Goal: Task Accomplishment & Management: Manage account settings

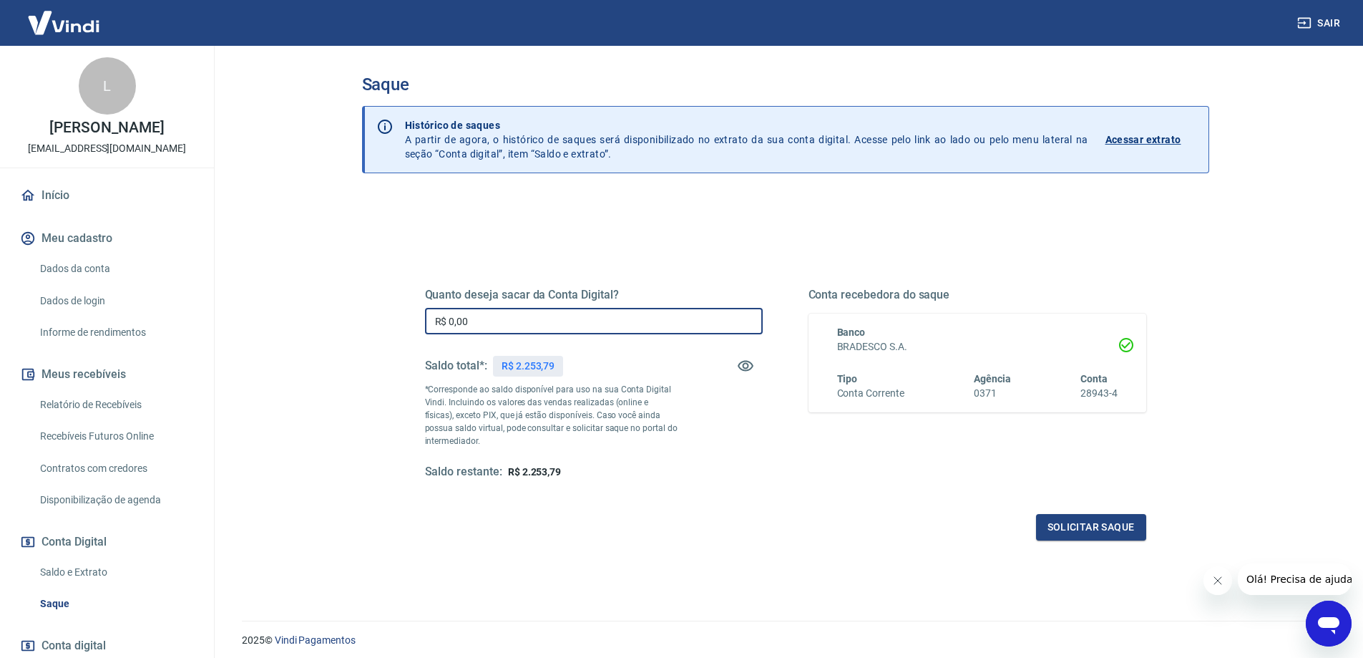
click at [510, 320] on input "R$ 0,00" at bounding box center [594, 321] width 338 height 26
type input "R$ 2.253,79"
click at [1061, 520] on button "Solicitar saque" at bounding box center [1091, 527] width 110 height 26
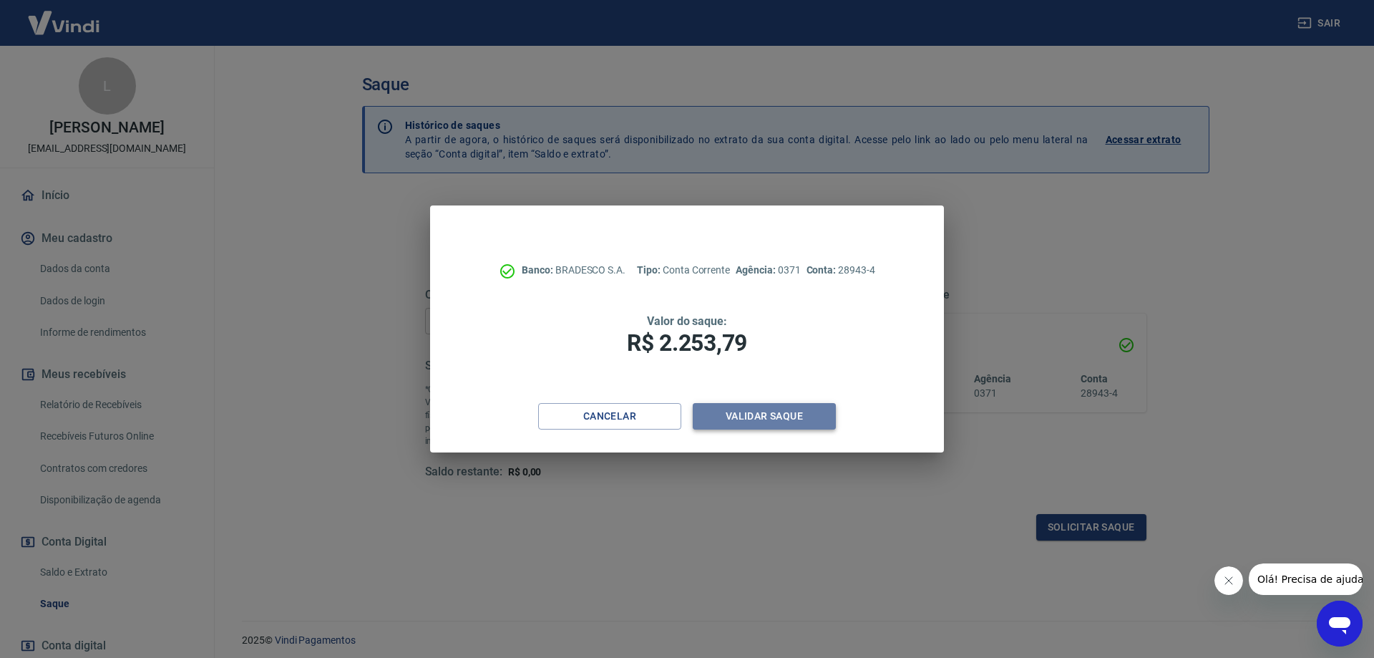
click at [750, 412] on button "Validar saque" at bounding box center [764, 416] width 143 height 26
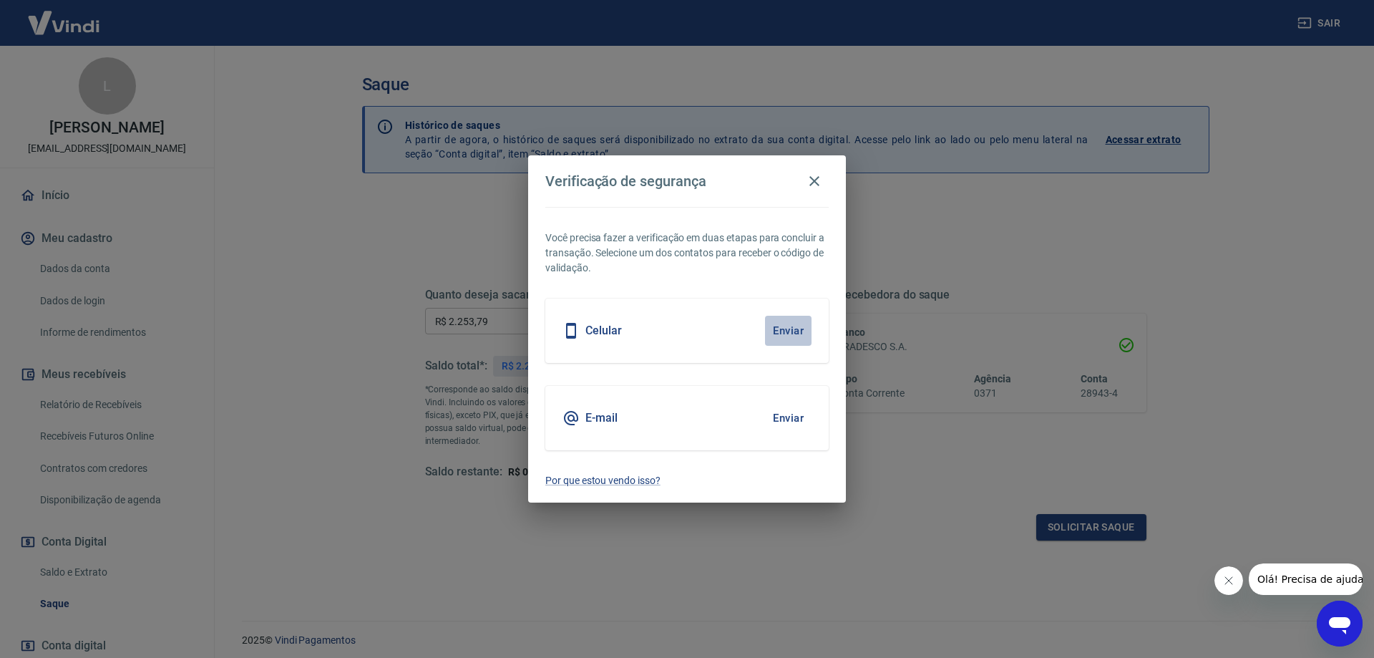
click at [774, 325] on button "Enviar" at bounding box center [788, 331] width 47 height 30
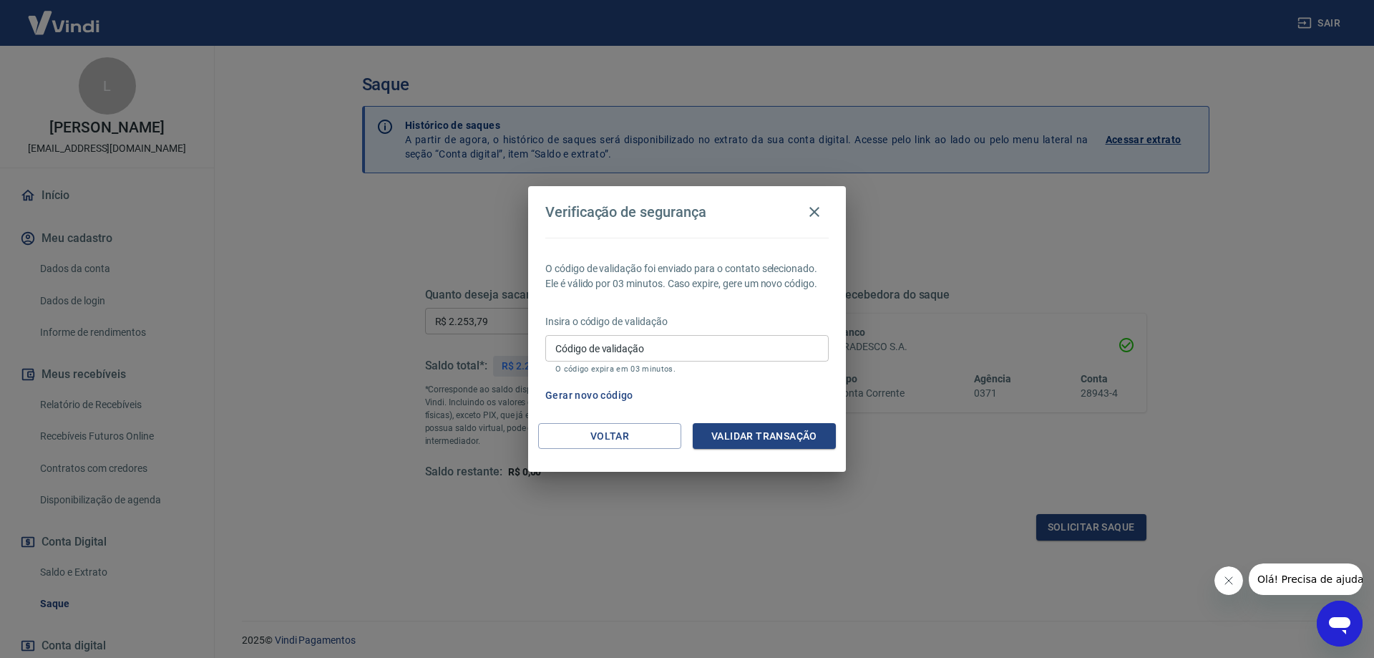
click at [663, 339] on input "Código de validação" at bounding box center [686, 348] width 283 height 26
click at [686, 346] on input "Código de validação" at bounding box center [686, 348] width 283 height 26
click at [752, 404] on div "Gerar novo código" at bounding box center [684, 395] width 289 height 26
click at [613, 392] on button "Gerar novo código" at bounding box center [589, 395] width 99 height 26
click at [815, 211] on icon "button" at bounding box center [814, 212] width 10 height 10
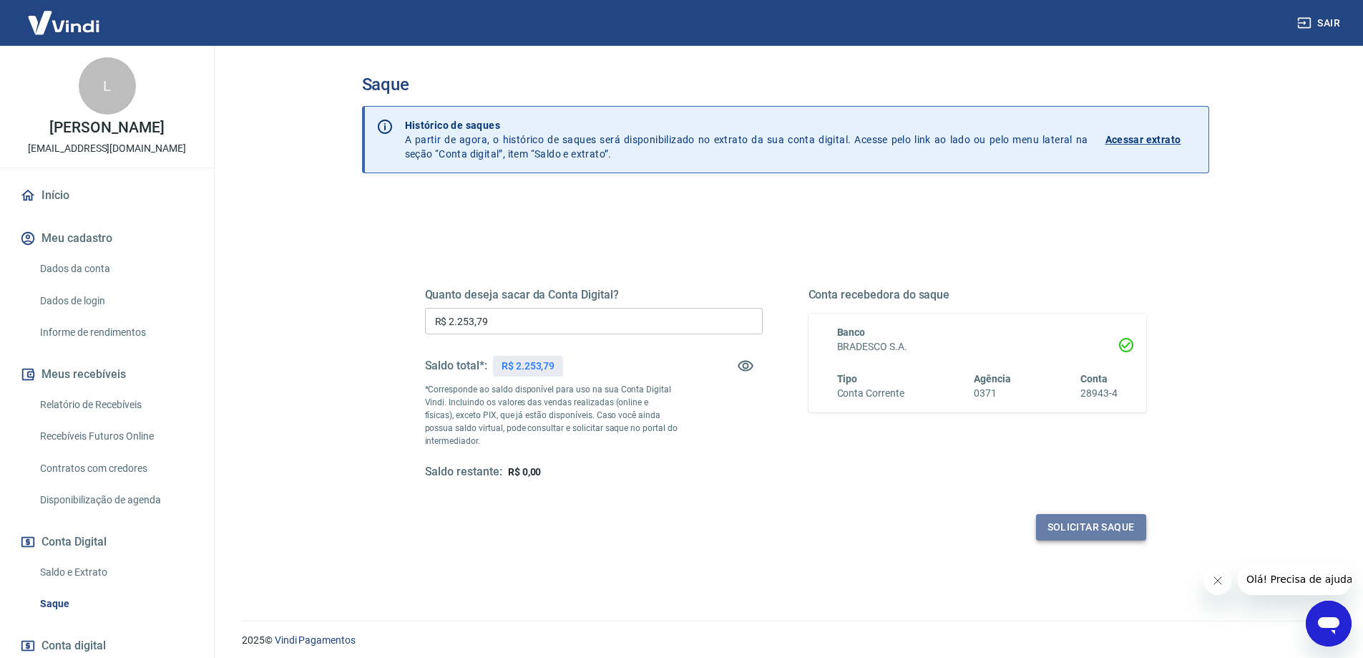
click at [1074, 525] on button "Solicitar saque" at bounding box center [1091, 527] width 110 height 26
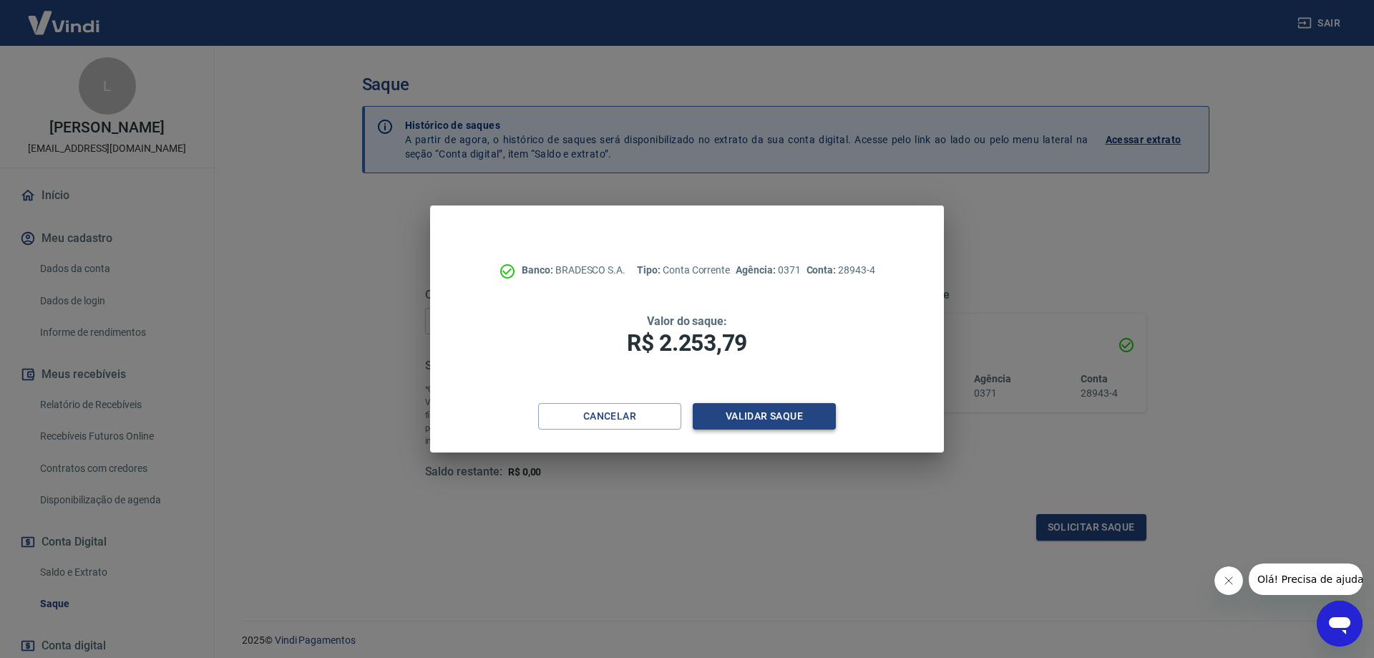
click at [770, 409] on button "Validar saque" at bounding box center [764, 416] width 143 height 26
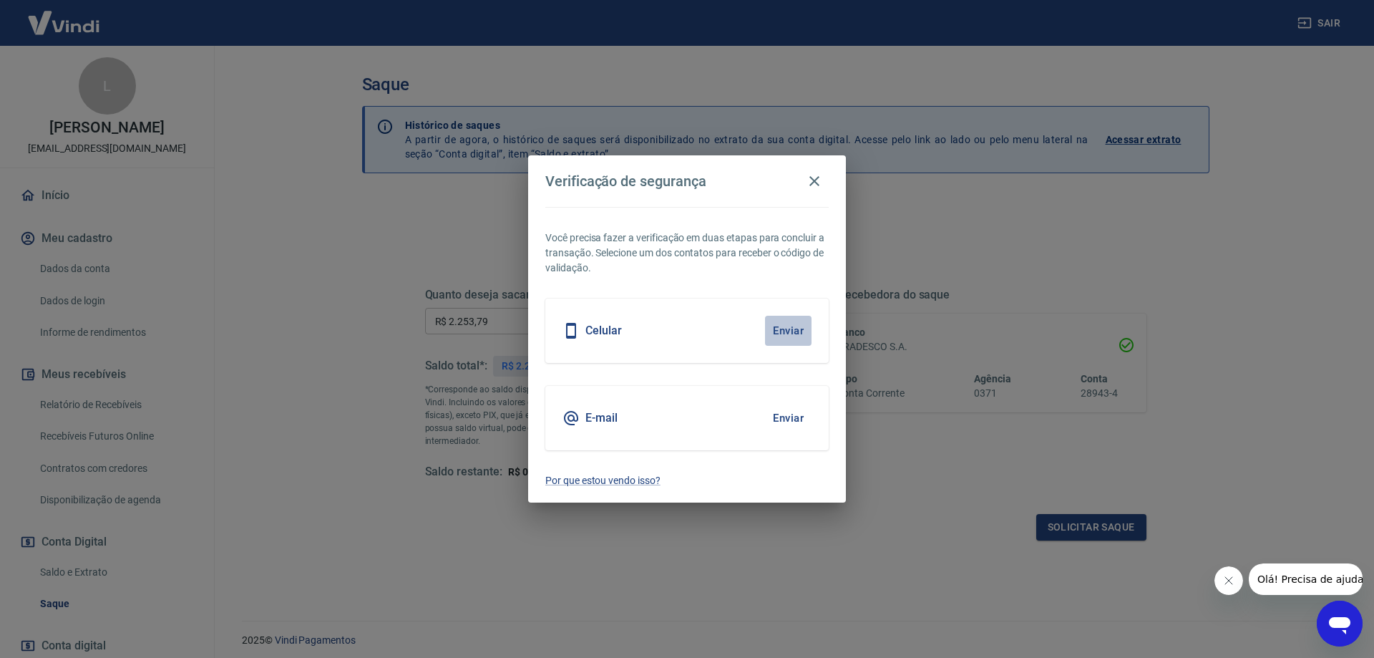
click at [787, 326] on button "Enviar" at bounding box center [788, 331] width 47 height 30
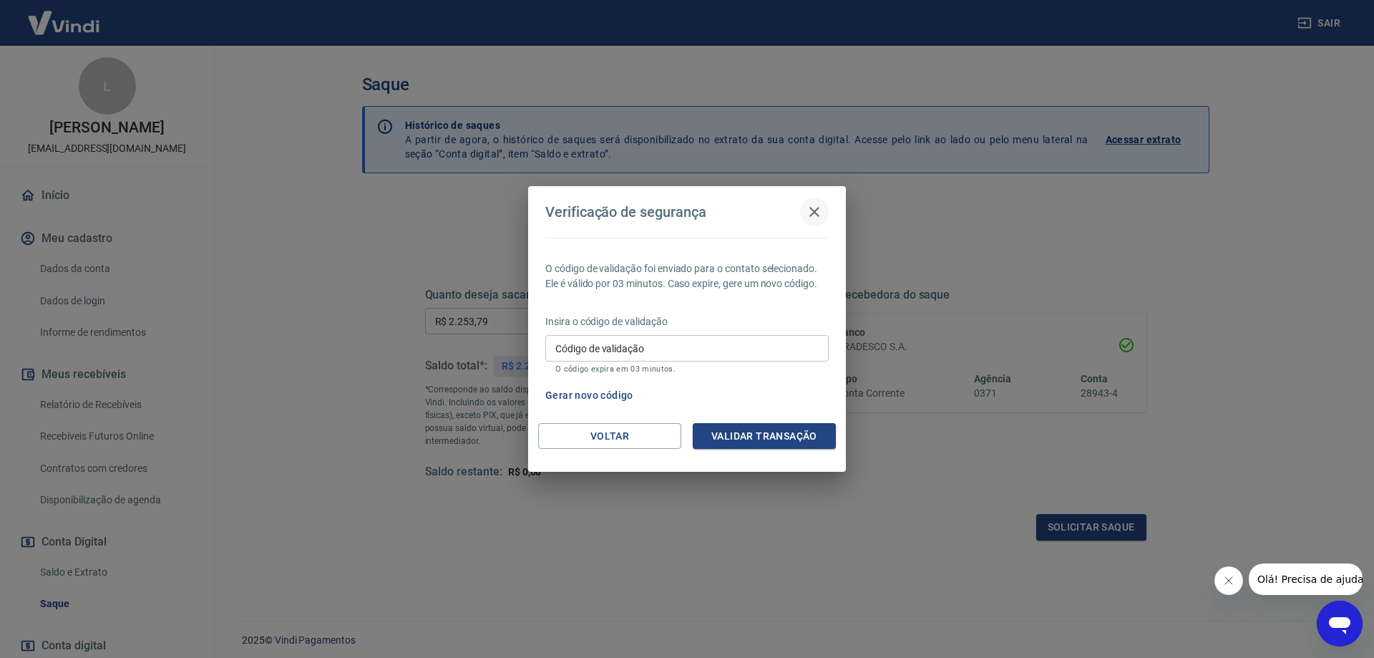
click at [809, 215] on icon "button" at bounding box center [814, 211] width 17 height 17
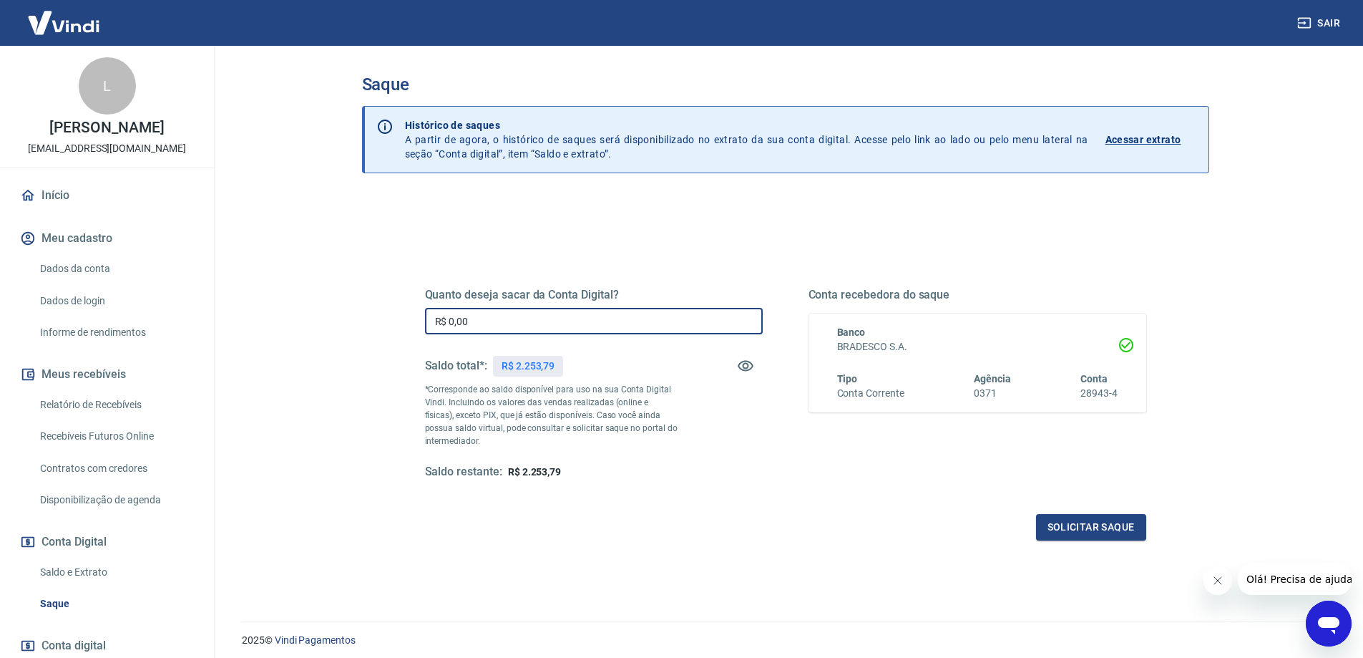
click at [509, 326] on input "R$ 0,00" at bounding box center [594, 321] width 338 height 26
type input "R$ 2.253,79"
click at [1080, 530] on button "Solicitar saque" at bounding box center [1091, 527] width 110 height 26
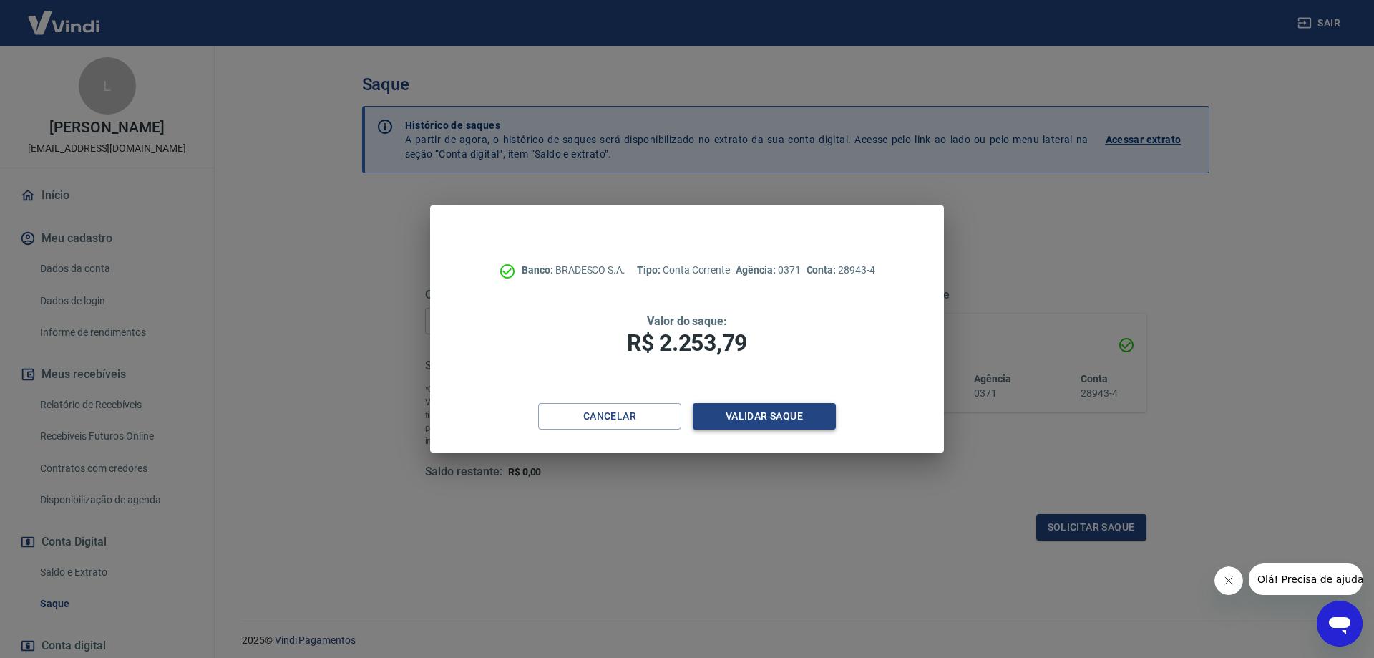
click at [762, 407] on button "Validar saque" at bounding box center [764, 416] width 143 height 26
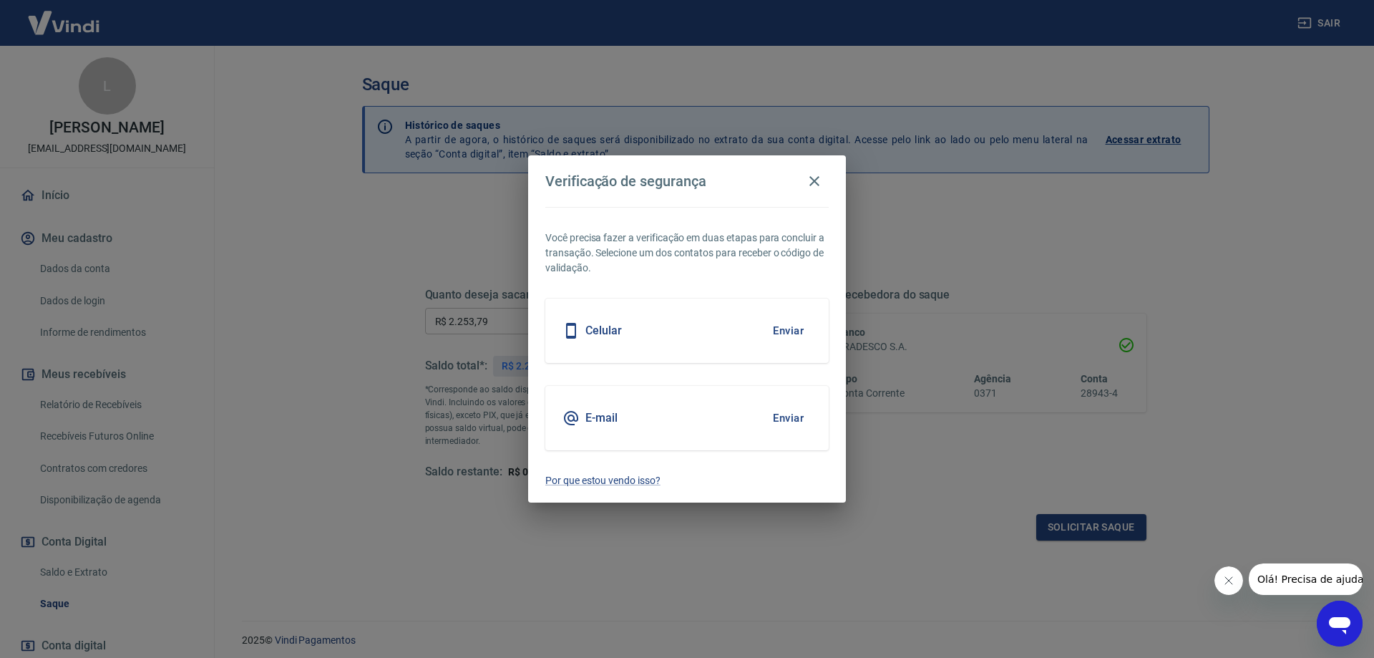
click at [777, 329] on button "Enviar" at bounding box center [788, 331] width 47 height 30
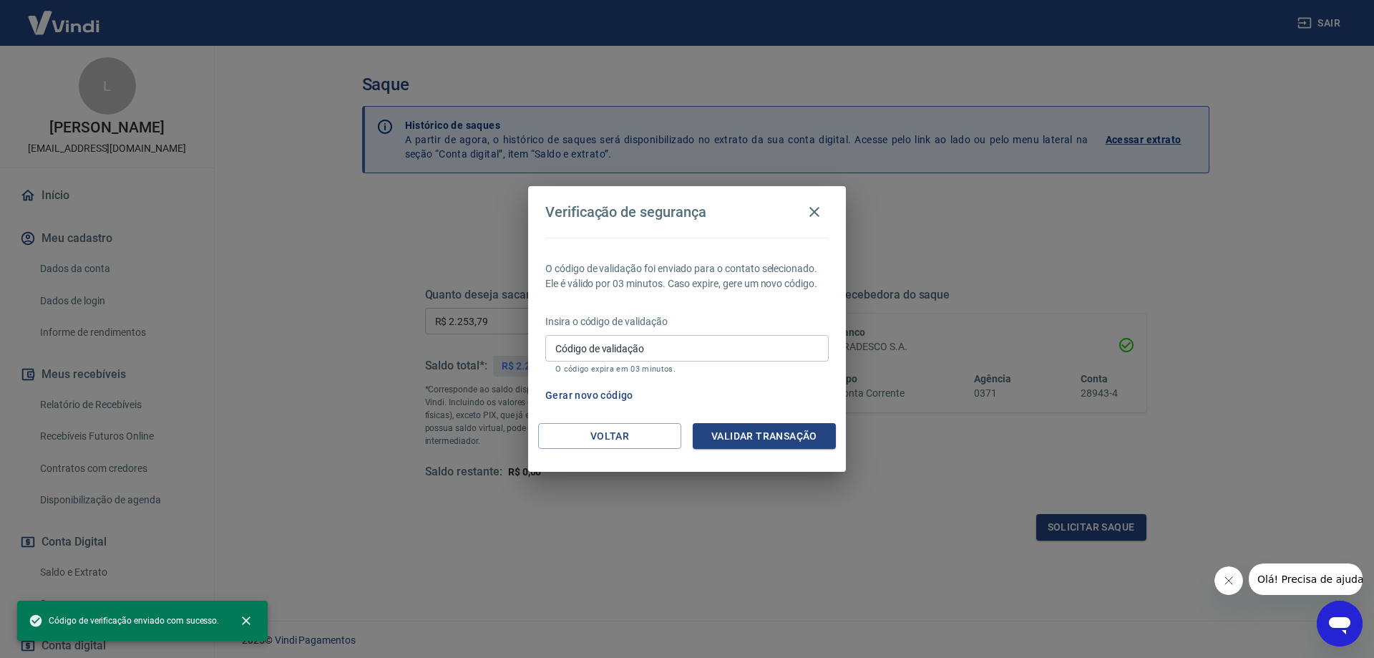
click at [709, 349] on input "Código de validação" at bounding box center [686, 348] width 283 height 26
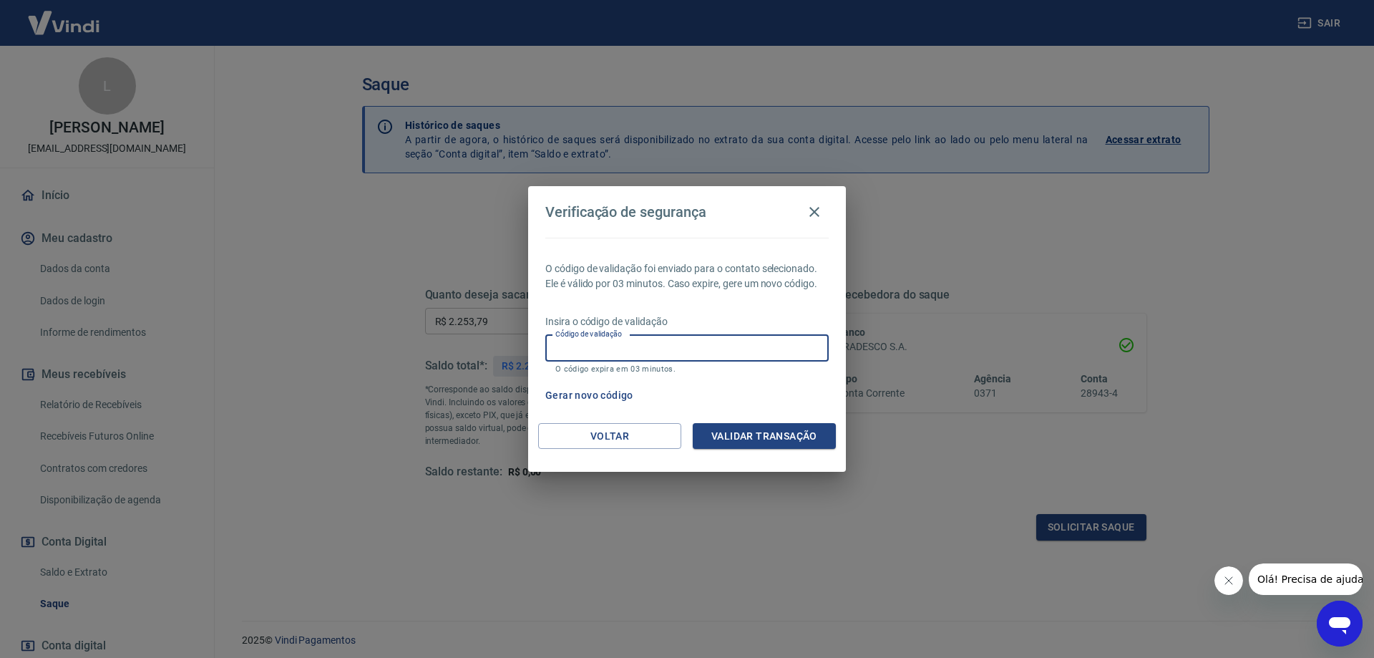
click at [618, 392] on button "Gerar novo código" at bounding box center [589, 395] width 99 height 26
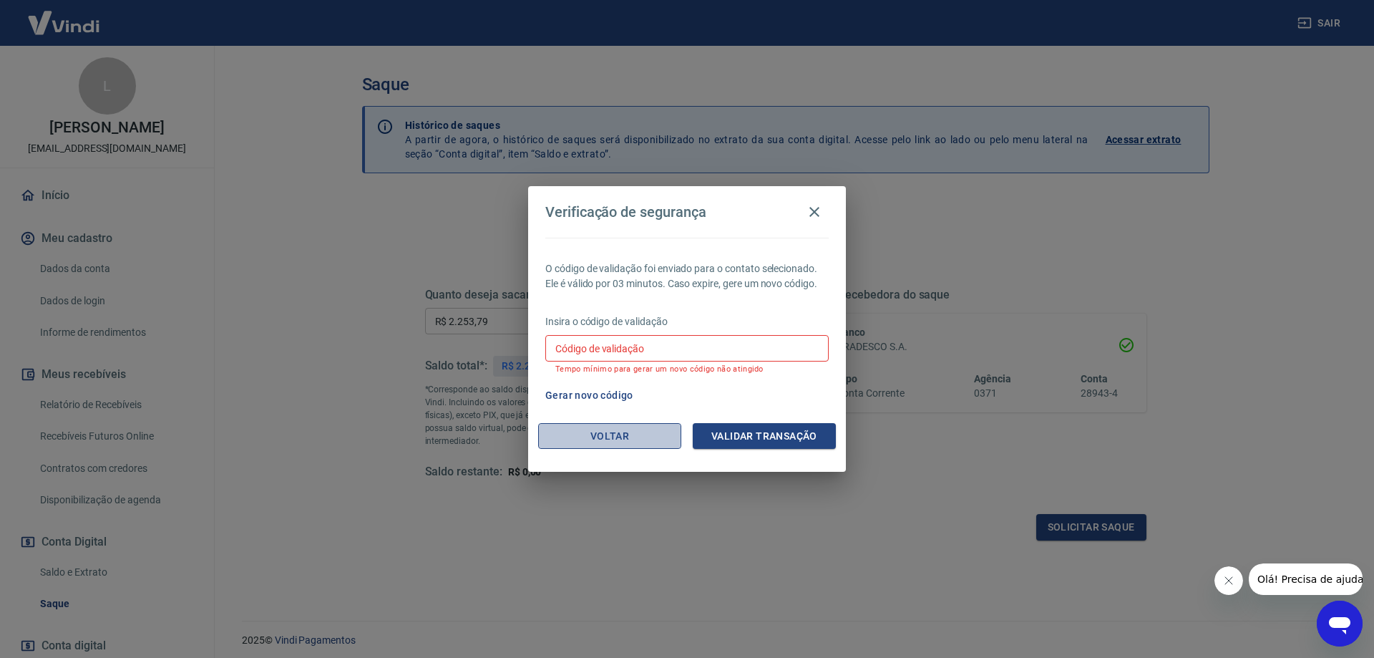
click at [636, 429] on button "Voltar" at bounding box center [609, 436] width 143 height 26
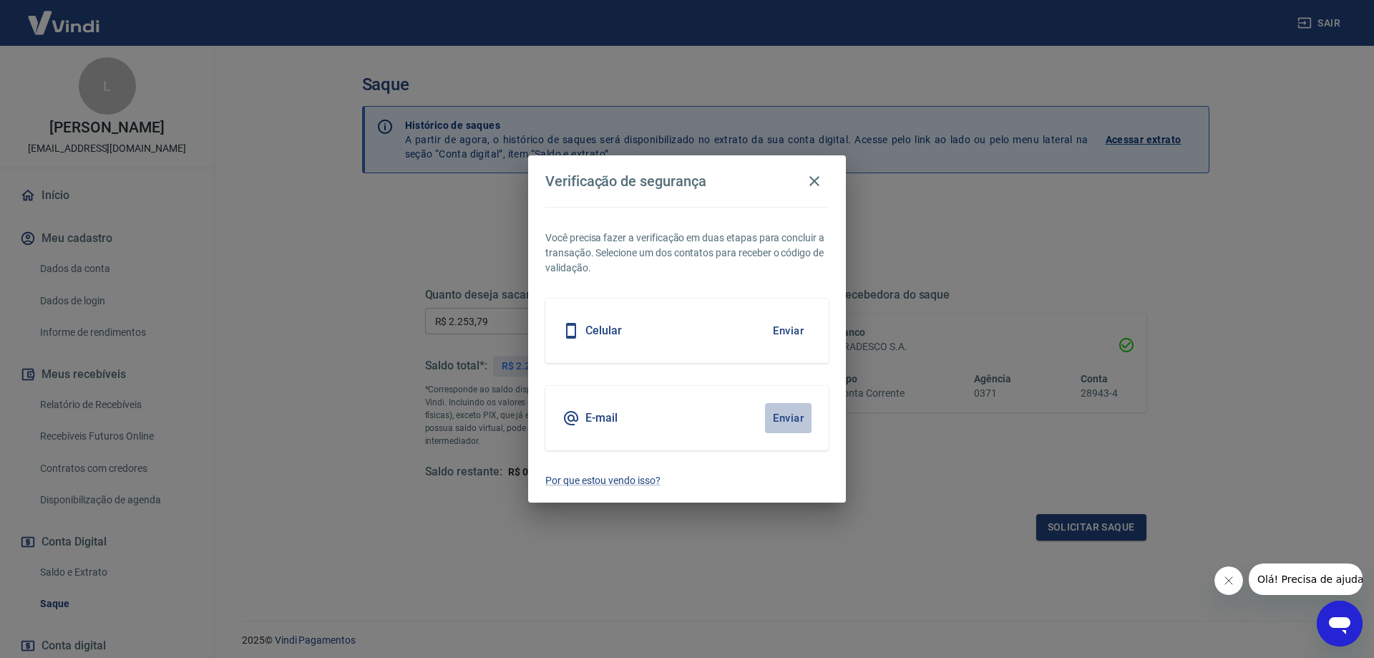
click at [785, 418] on button "Enviar" at bounding box center [788, 418] width 47 height 30
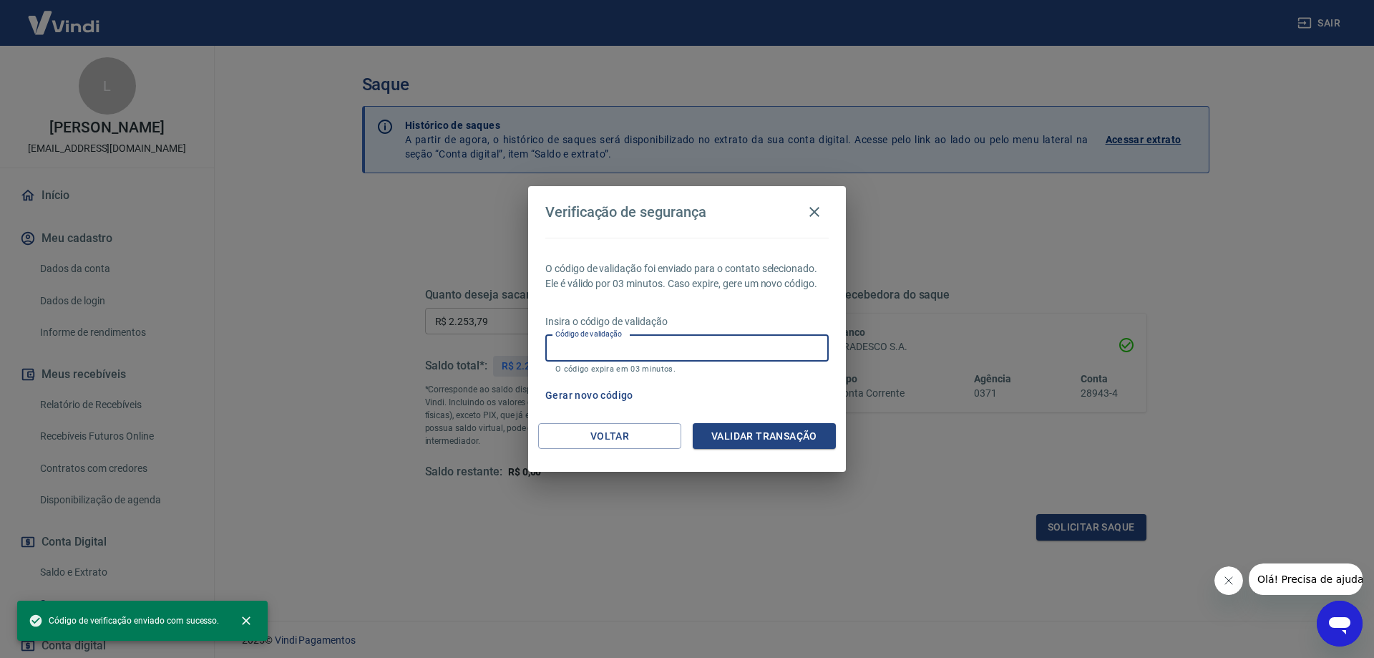
click at [642, 354] on input "Código de validação" at bounding box center [686, 348] width 283 height 26
paste input "375220"
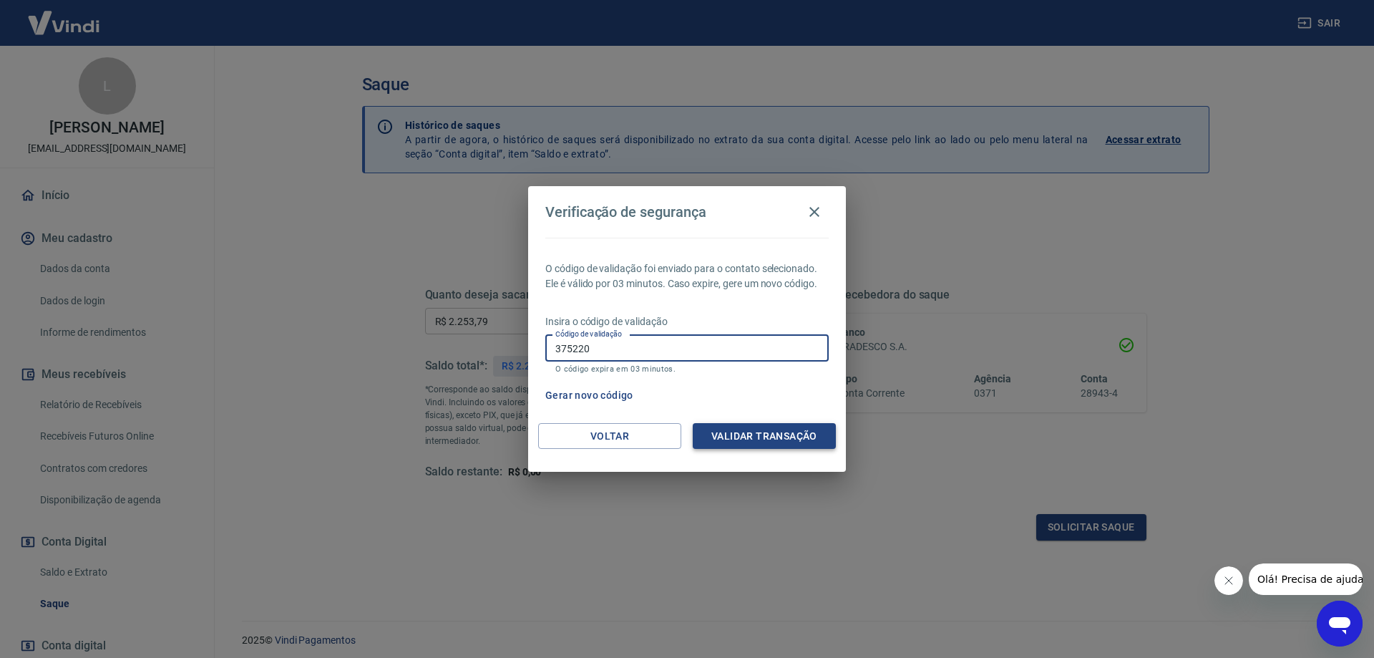
type input "375220"
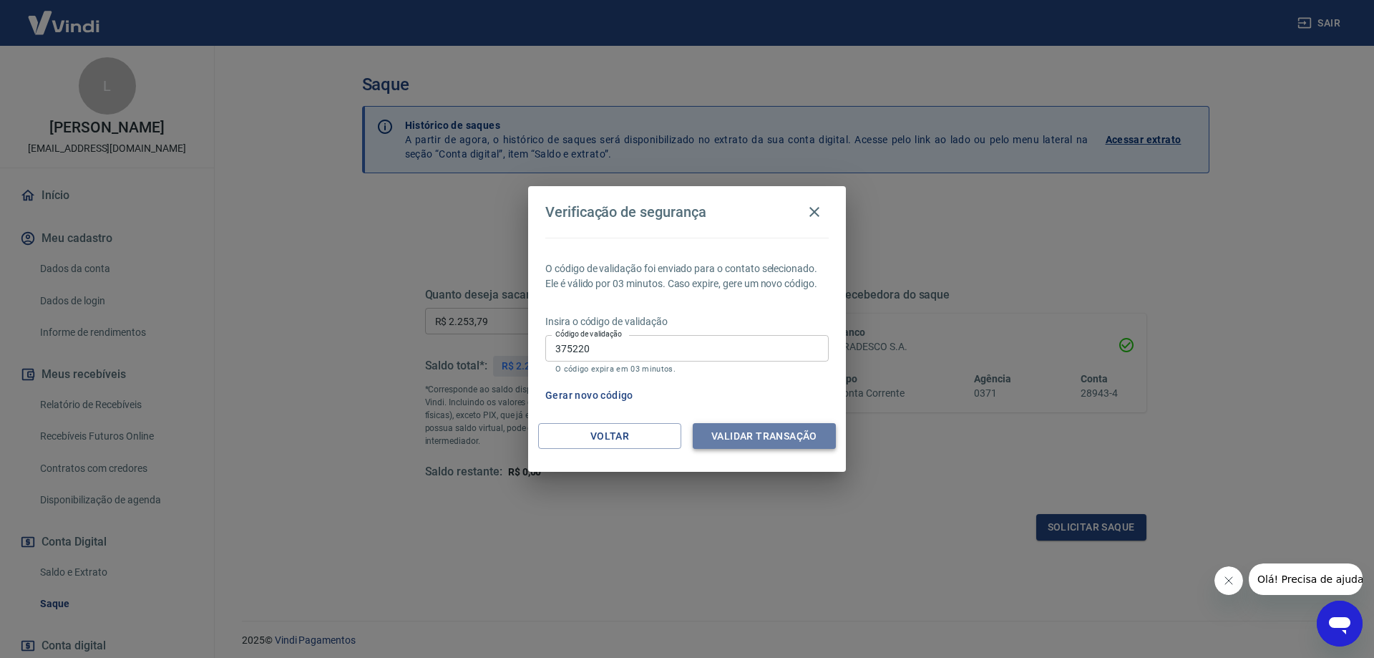
click at [729, 434] on button "Validar transação" at bounding box center [764, 436] width 143 height 26
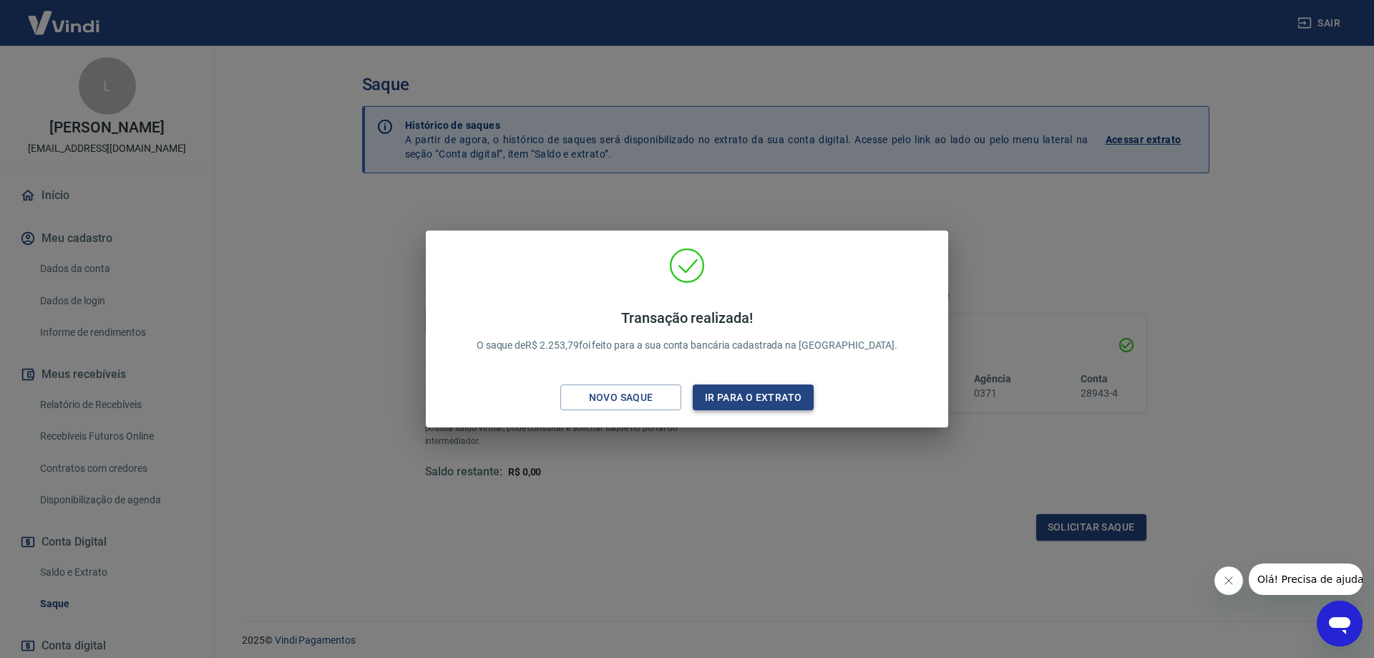
click at [745, 389] on button "Ir para o extrato" at bounding box center [753, 397] width 121 height 26
